Goal: Information Seeking & Learning: Stay updated

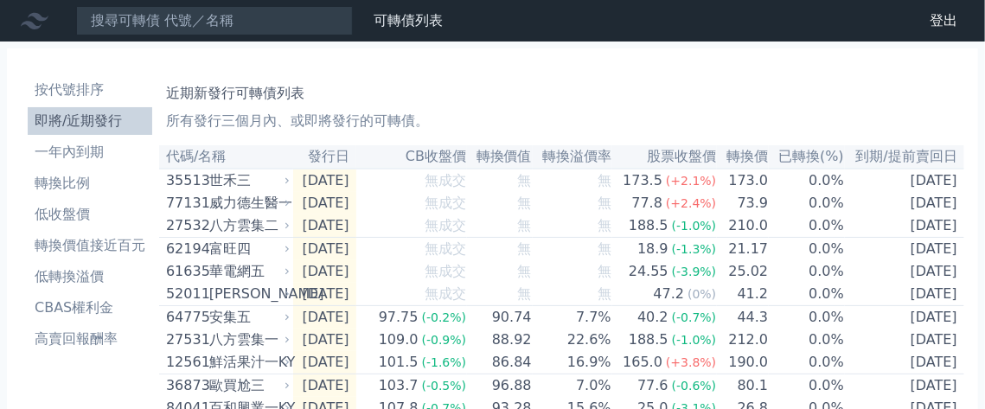
click at [105, 131] on li "即將/近期發行" at bounding box center [90, 121] width 124 height 21
click at [121, 131] on li "即將/近期發行" at bounding box center [90, 121] width 124 height 21
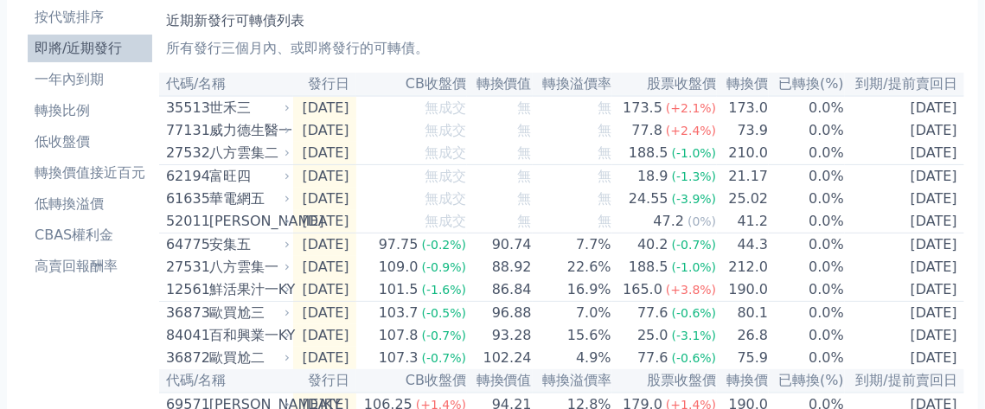
scroll to position [182, 0]
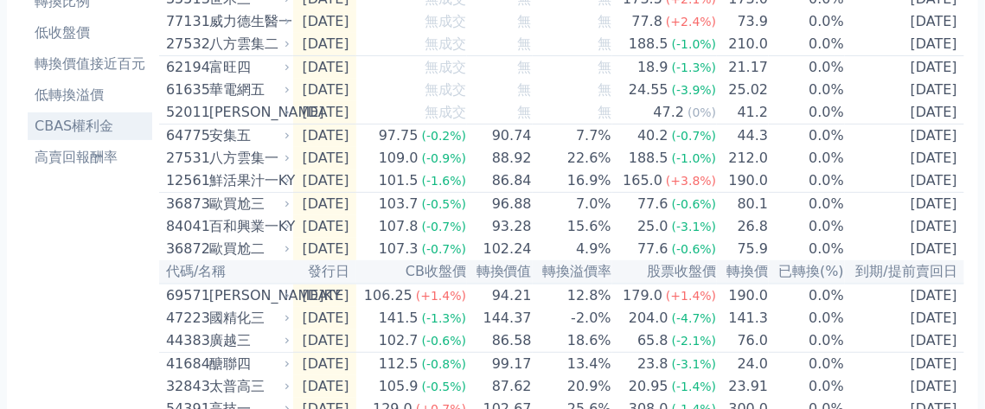
click at [105, 137] on li "CBAS權利金" at bounding box center [90, 126] width 124 height 21
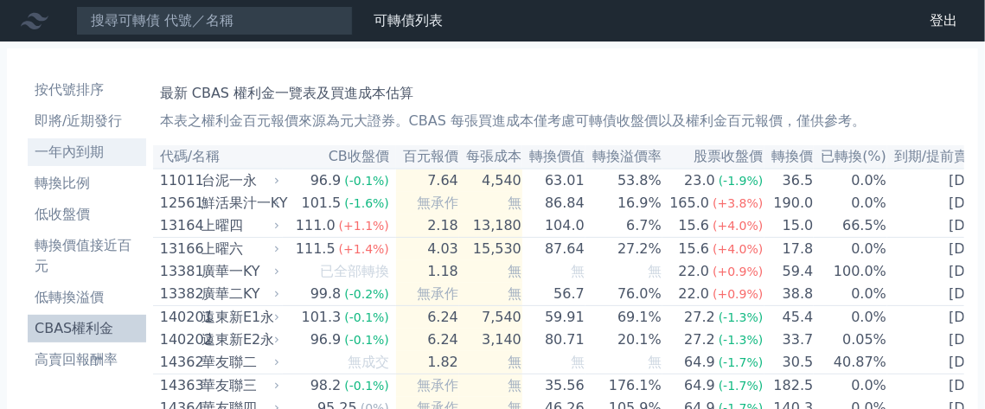
click at [95, 163] on li "一年內到期" at bounding box center [87, 152] width 118 height 21
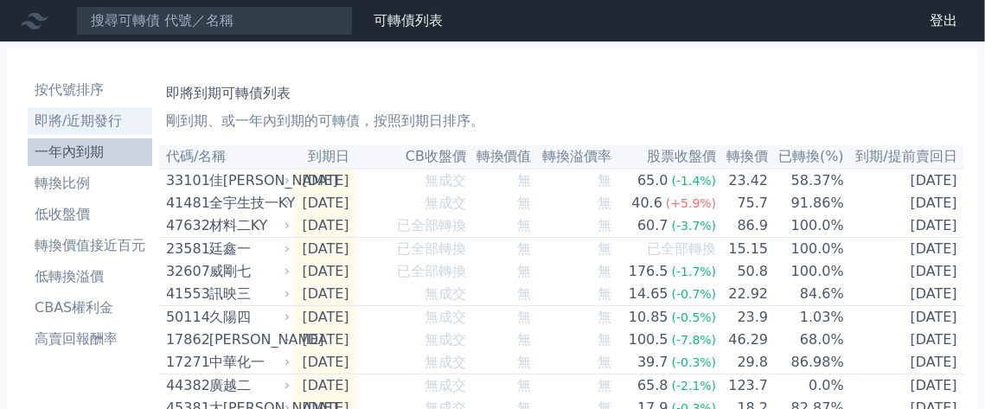
click at [69, 131] on li "即將/近期發行" at bounding box center [90, 121] width 124 height 21
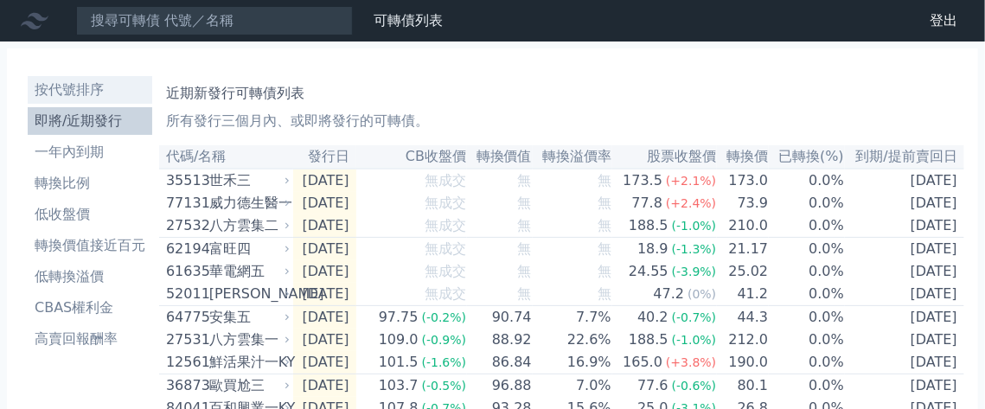
click at [72, 100] on li "按代號排序" at bounding box center [90, 90] width 124 height 21
